Goal: Transaction & Acquisition: Purchase product/service

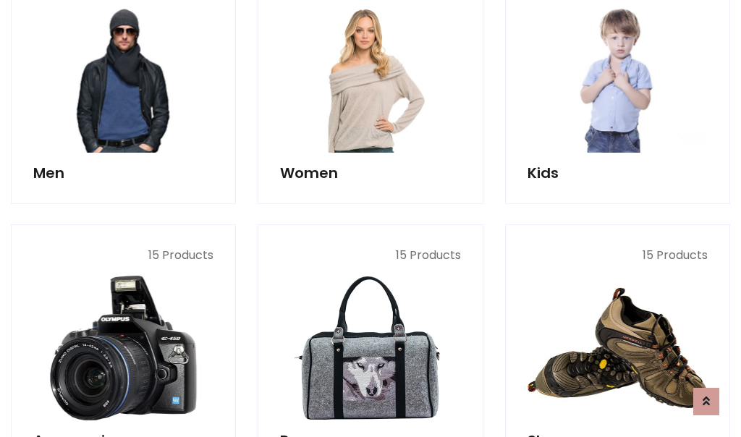
scroll to position [1051, 0]
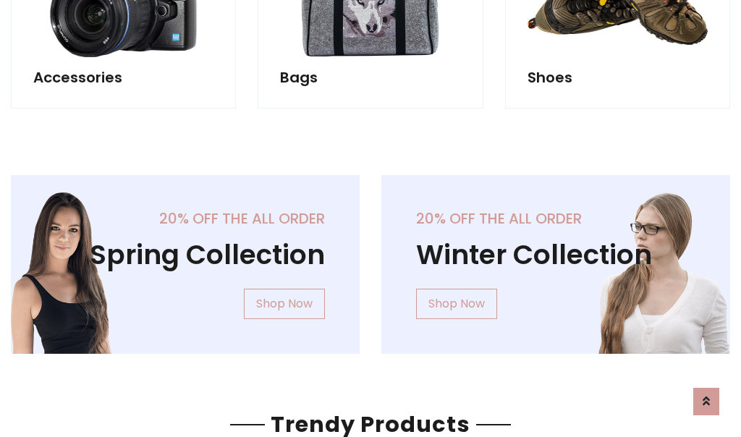
click at [371, 259] on div "20% off the all order Winter Collection Shop Now" at bounding box center [556, 276] width 371 height 202
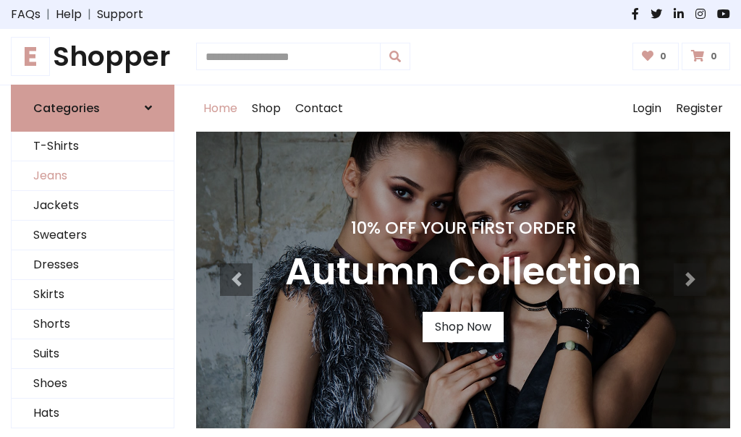
click at [93, 176] on link "Jeans" at bounding box center [93, 176] width 162 height 30
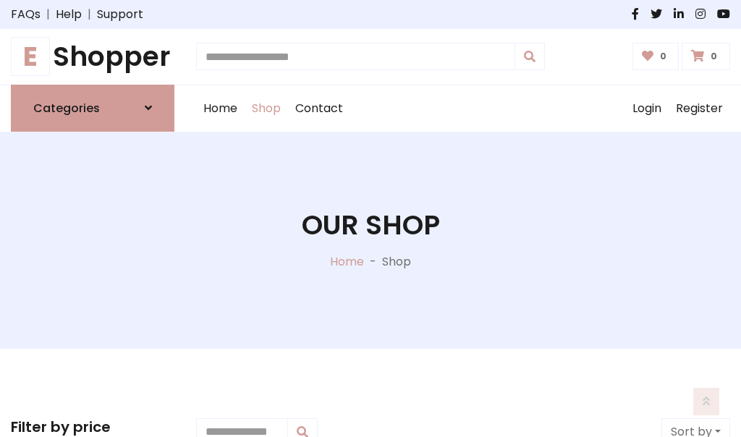
scroll to position [457, 0]
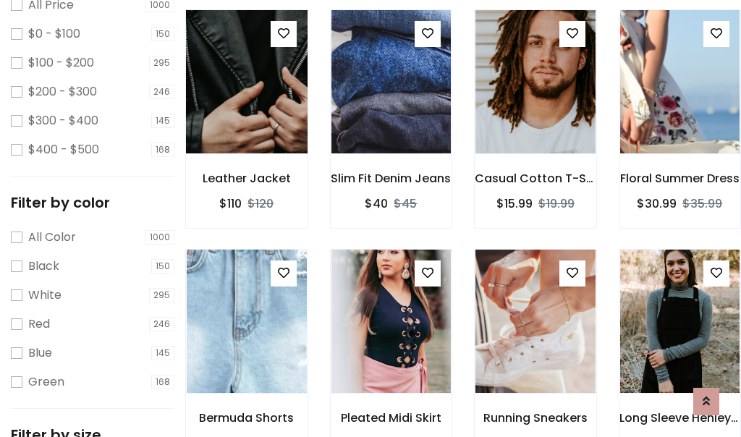
click at [246, 113] on img at bounding box center [247, 82] width 144 height 348
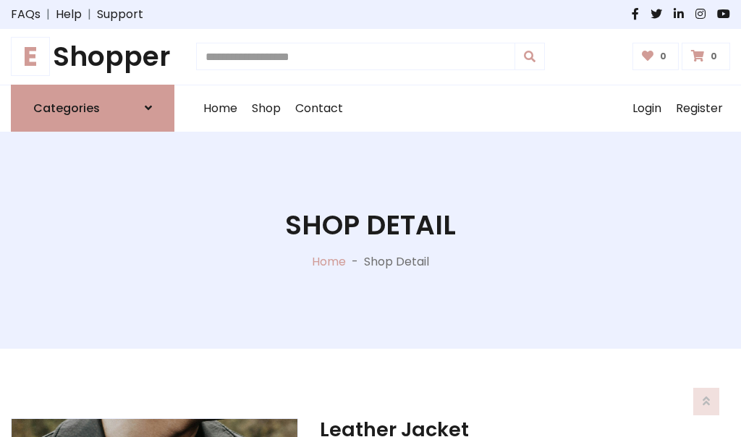
scroll to position [156, 0]
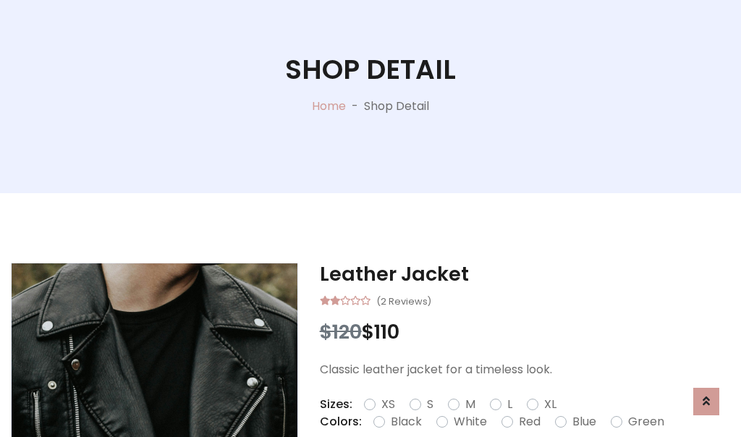
click at [528, 422] on label "Red" at bounding box center [530, 421] width 22 height 17
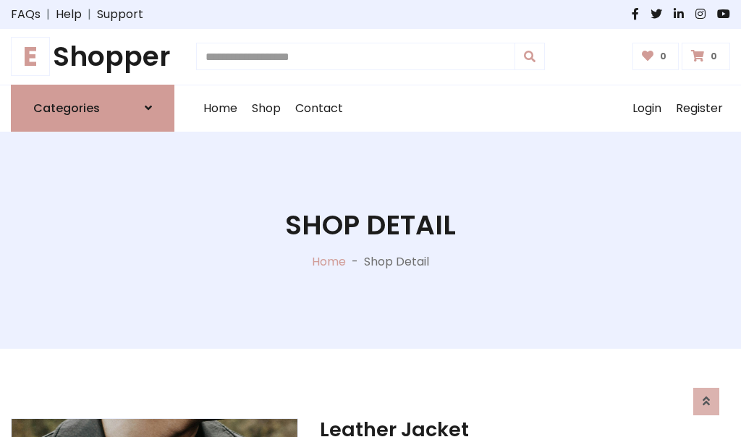
scroll to position [156, 0]
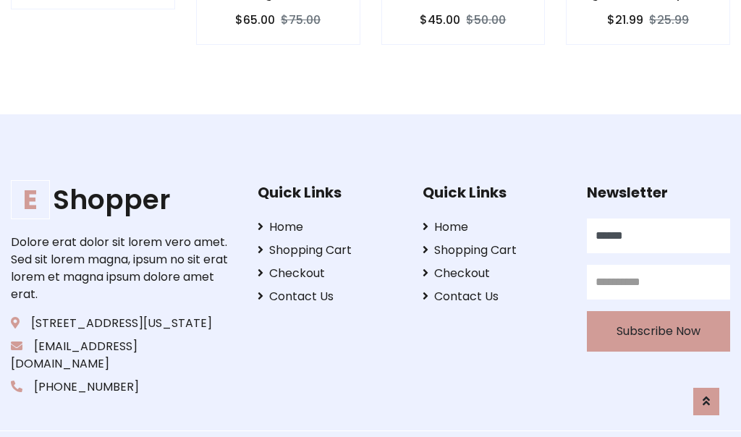
scroll to position [1424, 0]
type input "******"
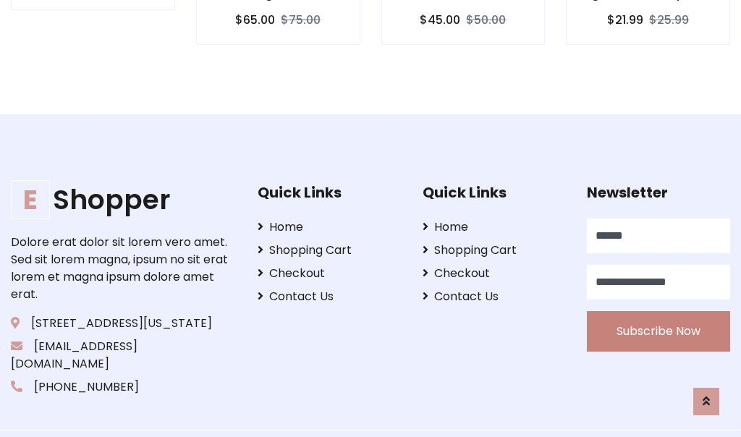
type input "**********"
click at [659, 314] on button "Subscribe Now" at bounding box center [658, 331] width 143 height 41
